Goal: Navigation & Orientation: Find specific page/section

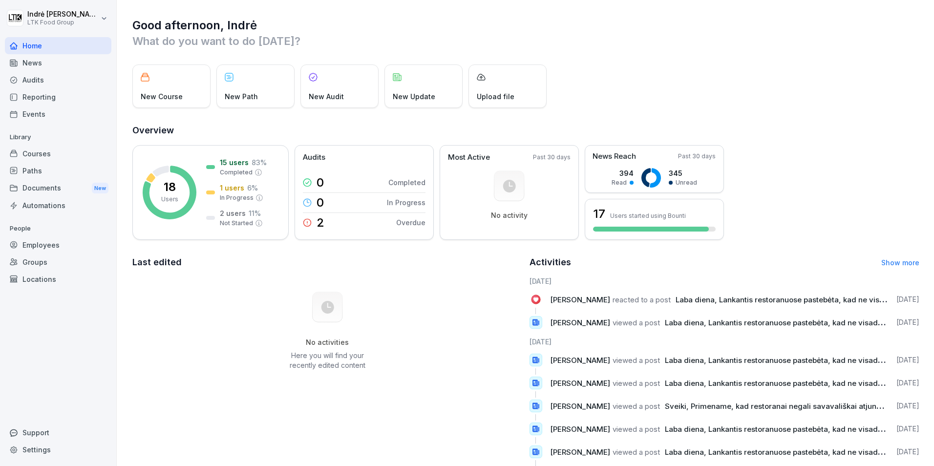
click at [37, 251] on div "Employees" at bounding box center [58, 244] width 106 height 17
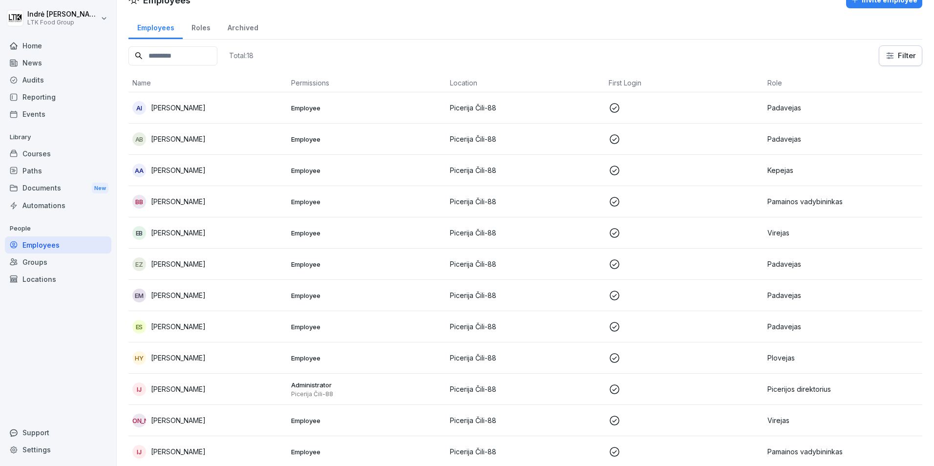
scroll to position [49, 0]
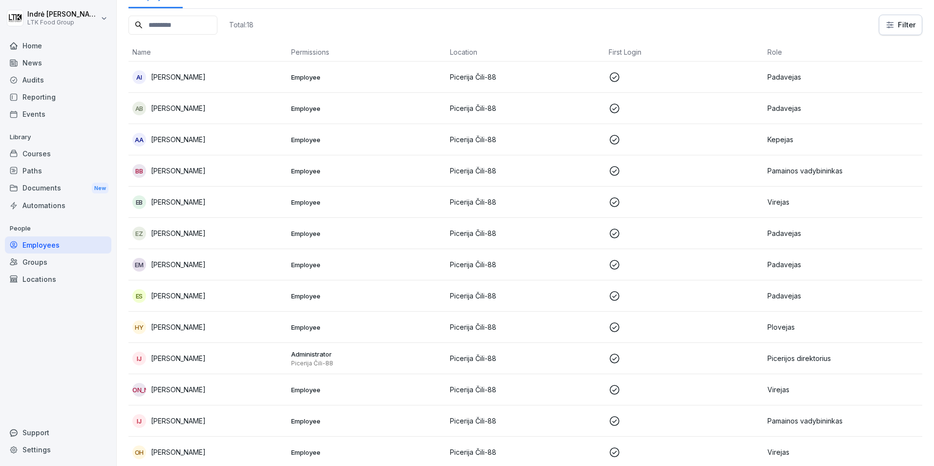
click at [183, 331] on p "[PERSON_NAME]" at bounding box center [178, 327] width 55 height 10
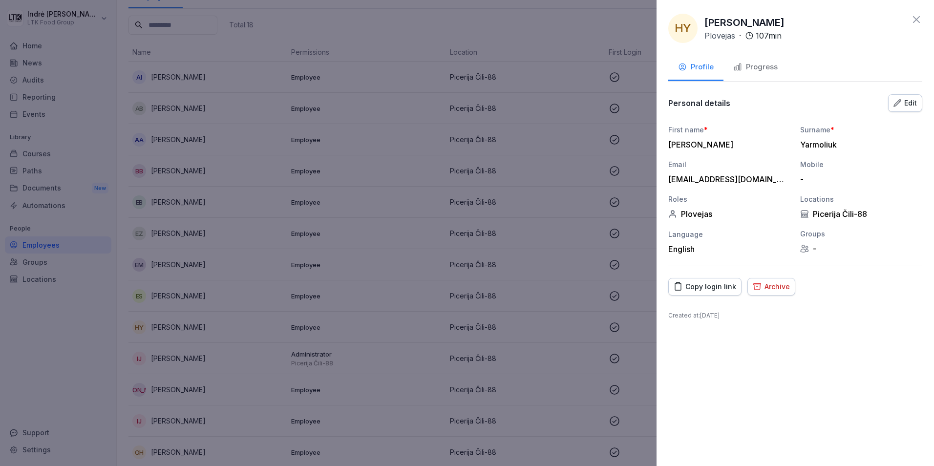
click at [768, 66] on div "Progress" at bounding box center [755, 67] width 44 height 11
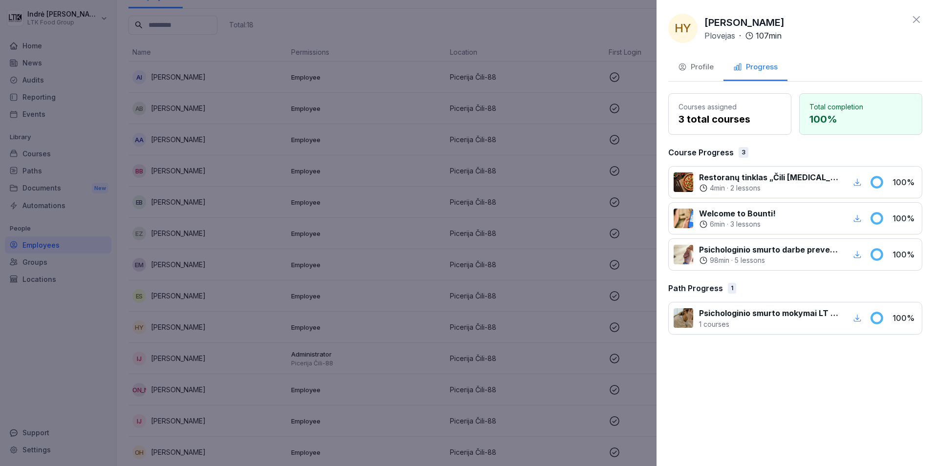
click at [35, 87] on div at bounding box center [467, 233] width 934 height 466
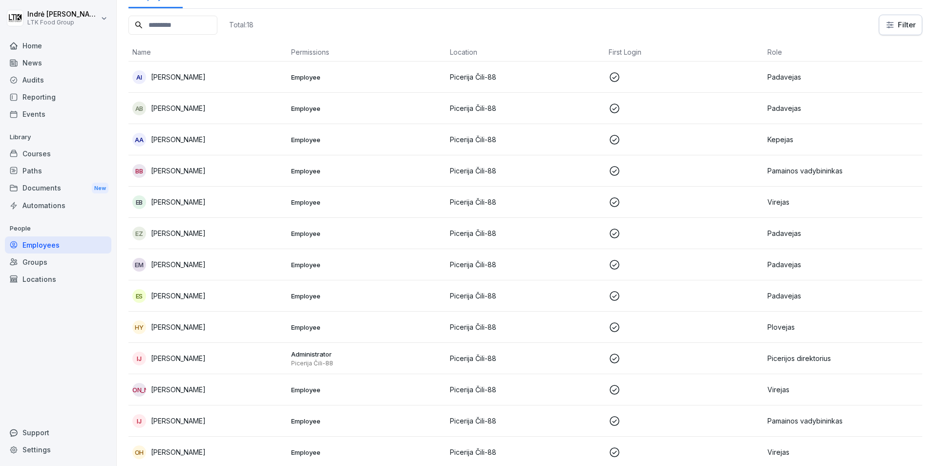
click at [36, 102] on div "Reporting" at bounding box center [58, 96] width 106 height 17
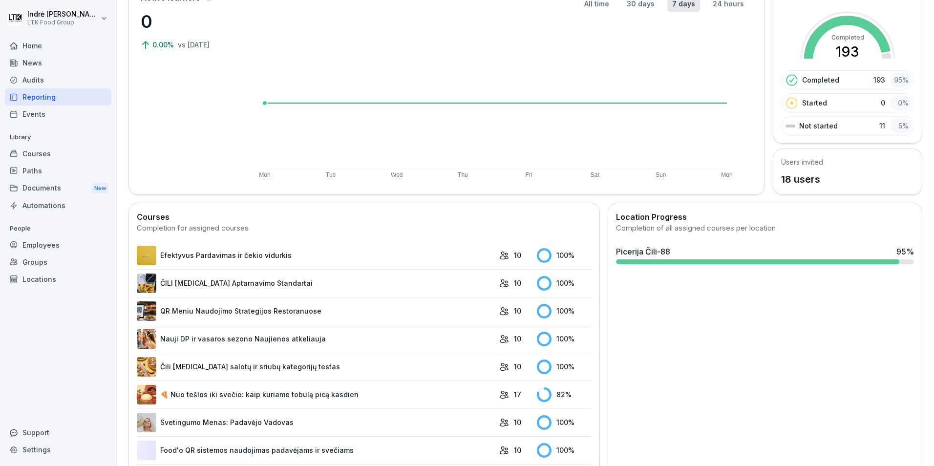
scroll to position [98, 0]
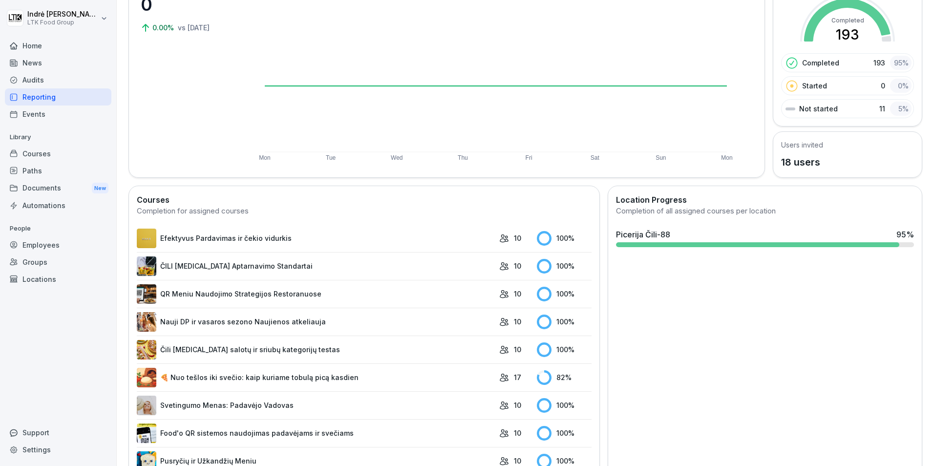
click at [37, 48] on div "Home" at bounding box center [58, 45] width 106 height 17
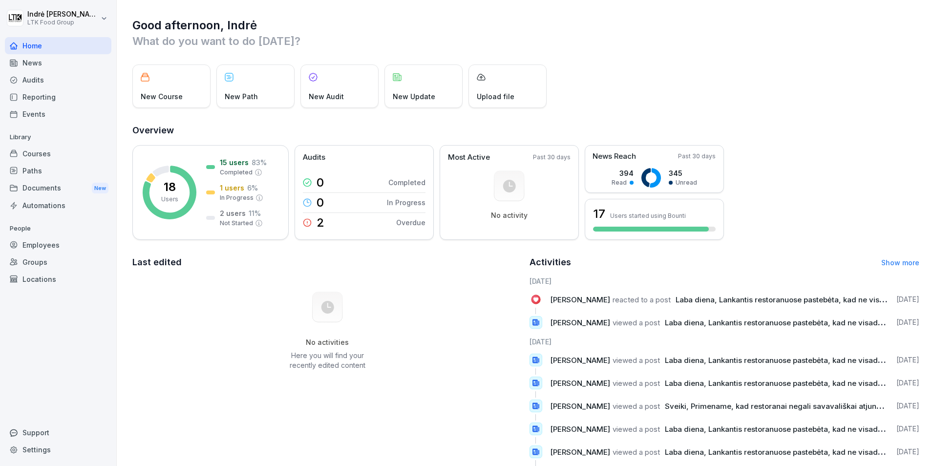
click at [34, 64] on div "News" at bounding box center [58, 62] width 106 height 17
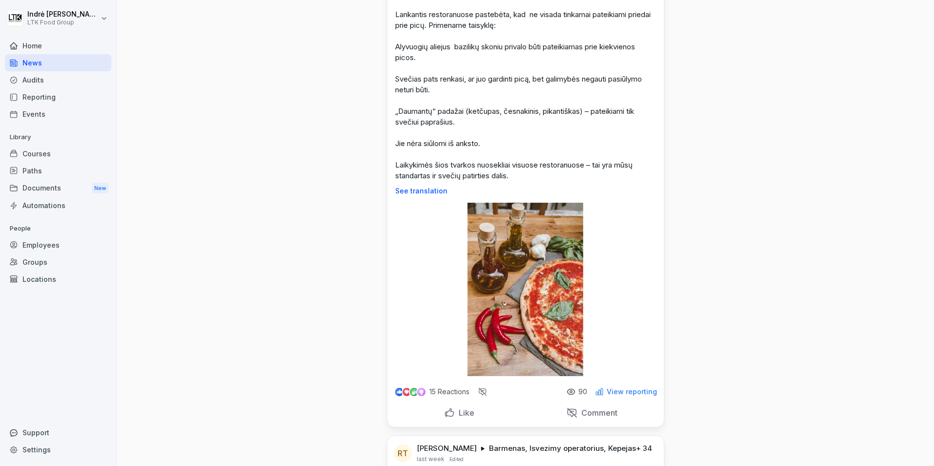
scroll to position [342, 0]
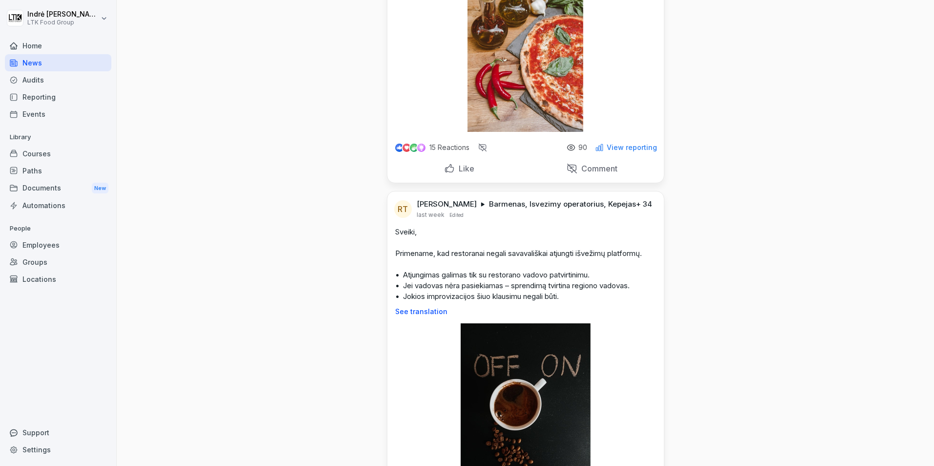
click at [455, 166] on p "Like" at bounding box center [465, 169] width 20 height 10
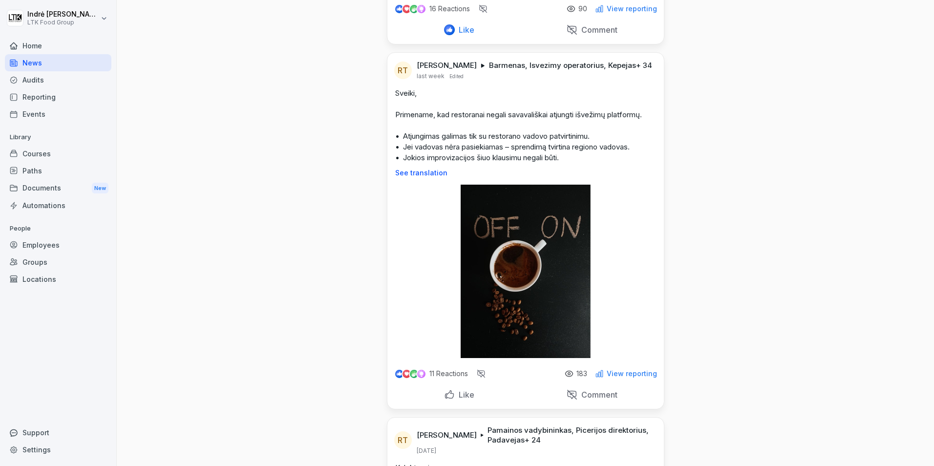
scroll to position [488, 0]
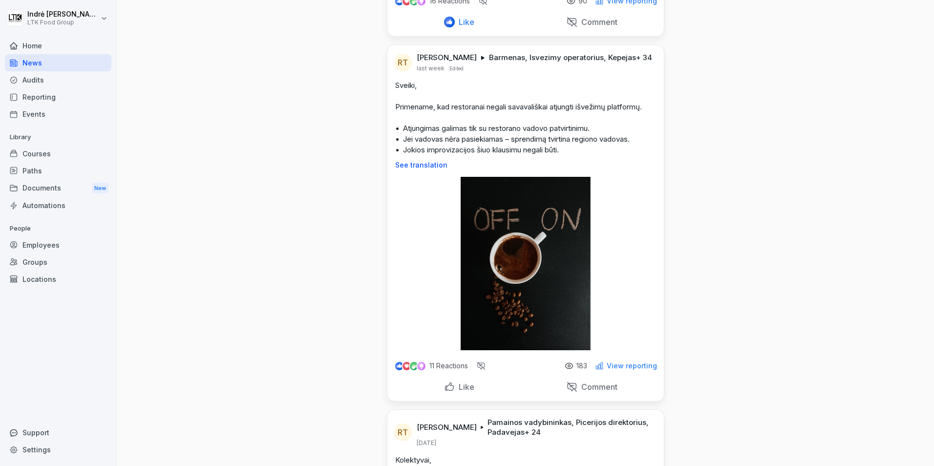
click at [455, 392] on p "Like" at bounding box center [465, 387] width 20 height 10
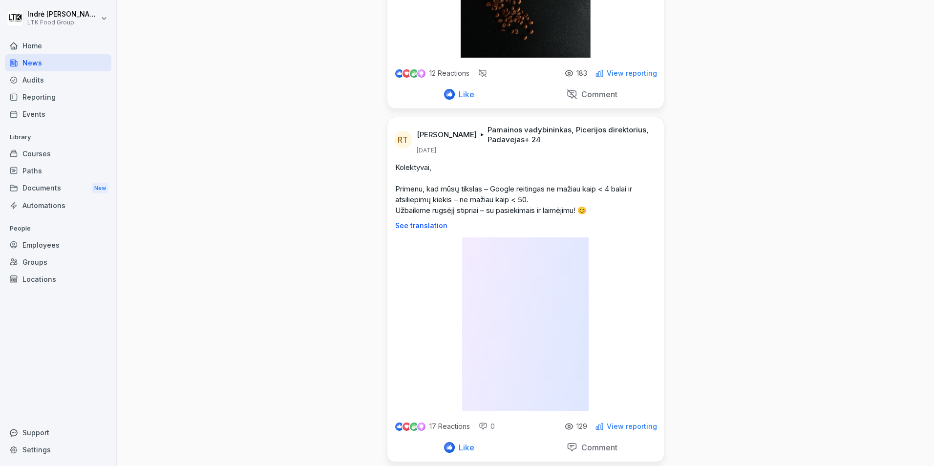
scroll to position [781, 0]
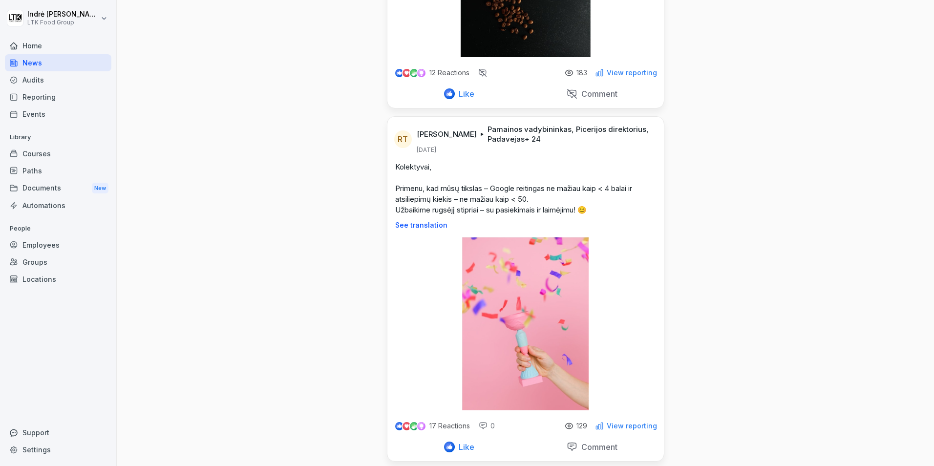
click at [423, 229] on p "See translation" at bounding box center [525, 225] width 261 height 8
click at [398, 229] on p "Show original" at bounding box center [525, 225] width 261 height 8
click at [41, 85] on div "Audits" at bounding box center [58, 79] width 106 height 17
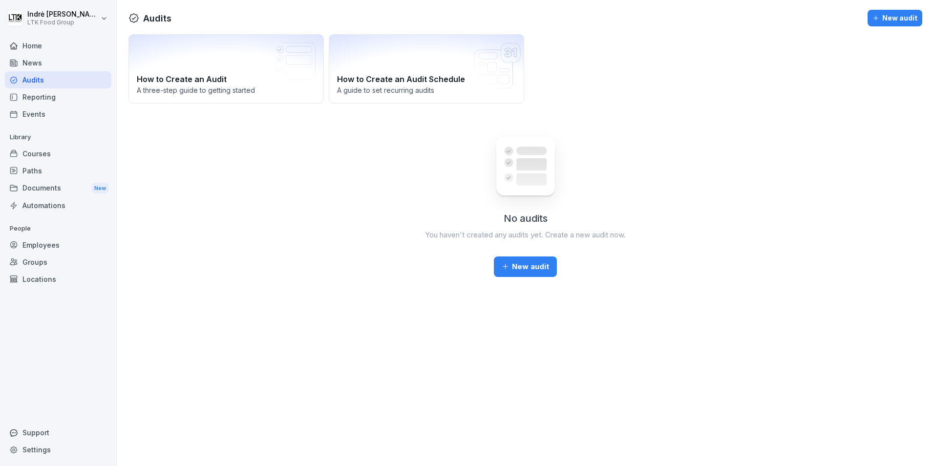
click at [35, 101] on div "Reporting" at bounding box center [58, 96] width 106 height 17
